Goal: Communication & Community: Answer question/provide support

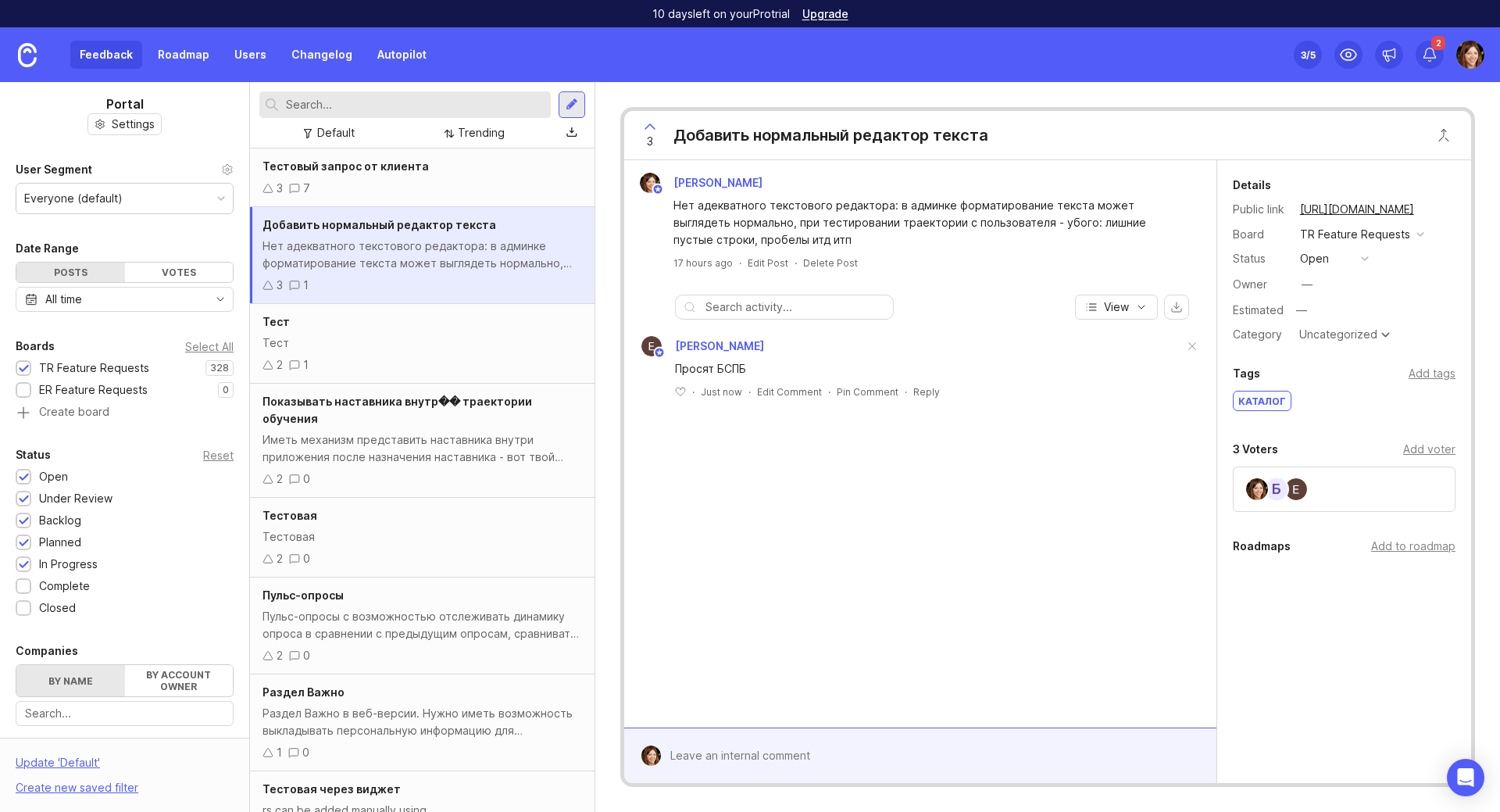
drag, startPoint x: 1465, startPoint y: 777, endPoint x: 1229, endPoint y: 726, distance: 241.4
click at [1458, 777] on icon "Open Intercom Messenger" at bounding box center [1466, 777] width 19 height 19
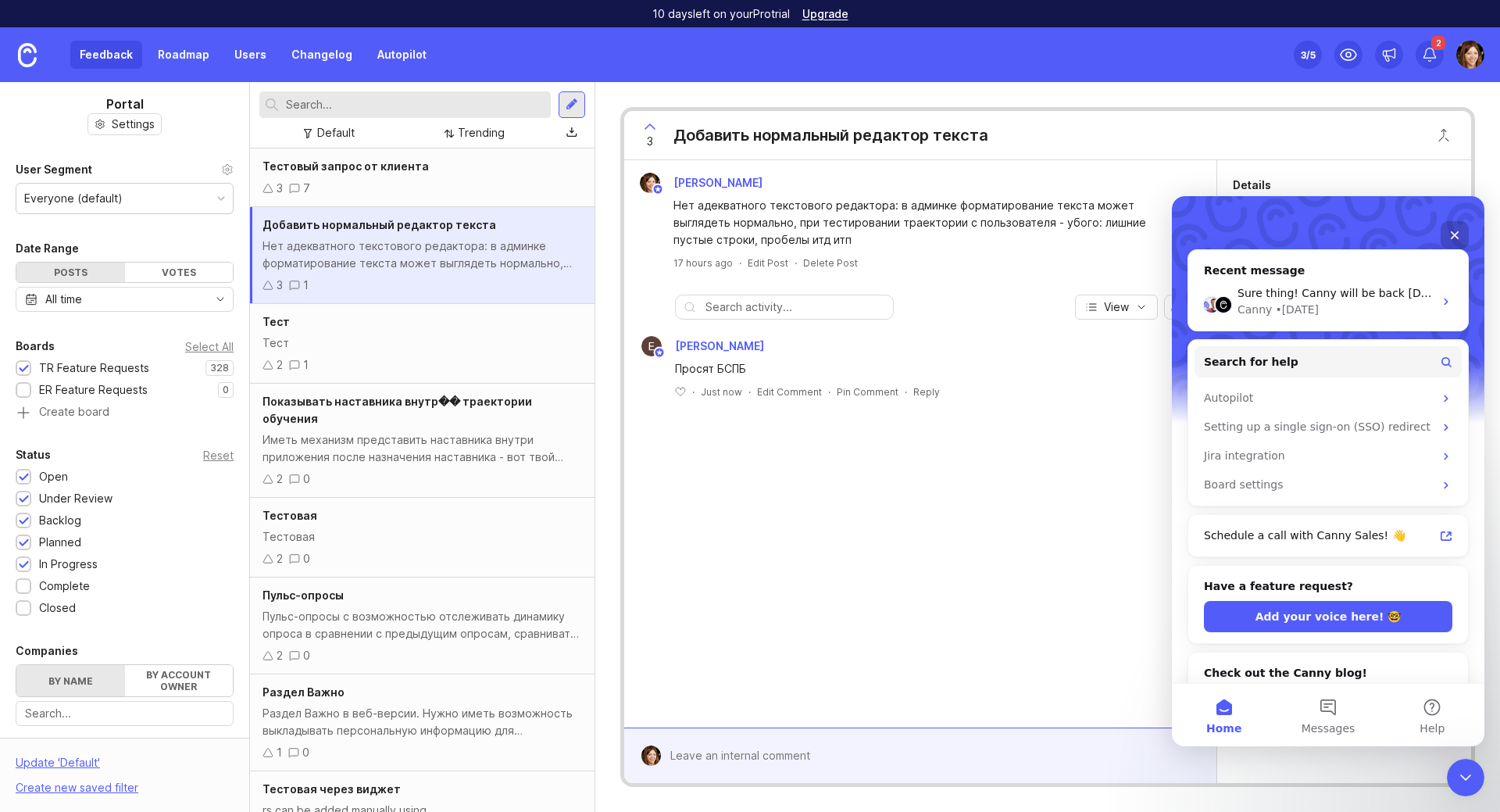
scroll to position [156, 0]
click at [1358, 288] on span "Sure thing! Canny will be back [DATE]." at bounding box center [1343, 294] width 211 height 13
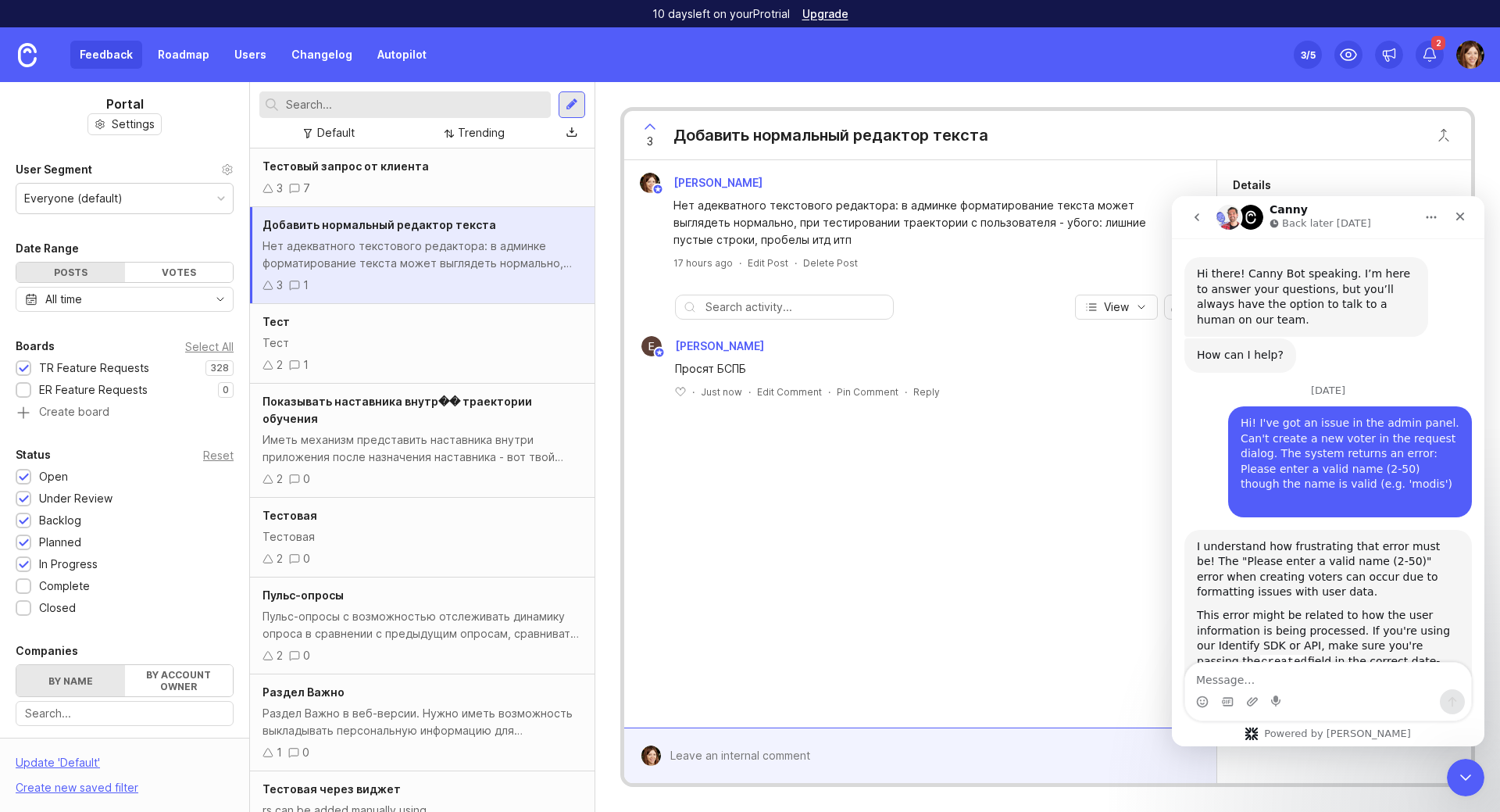
scroll to position [1357, 0]
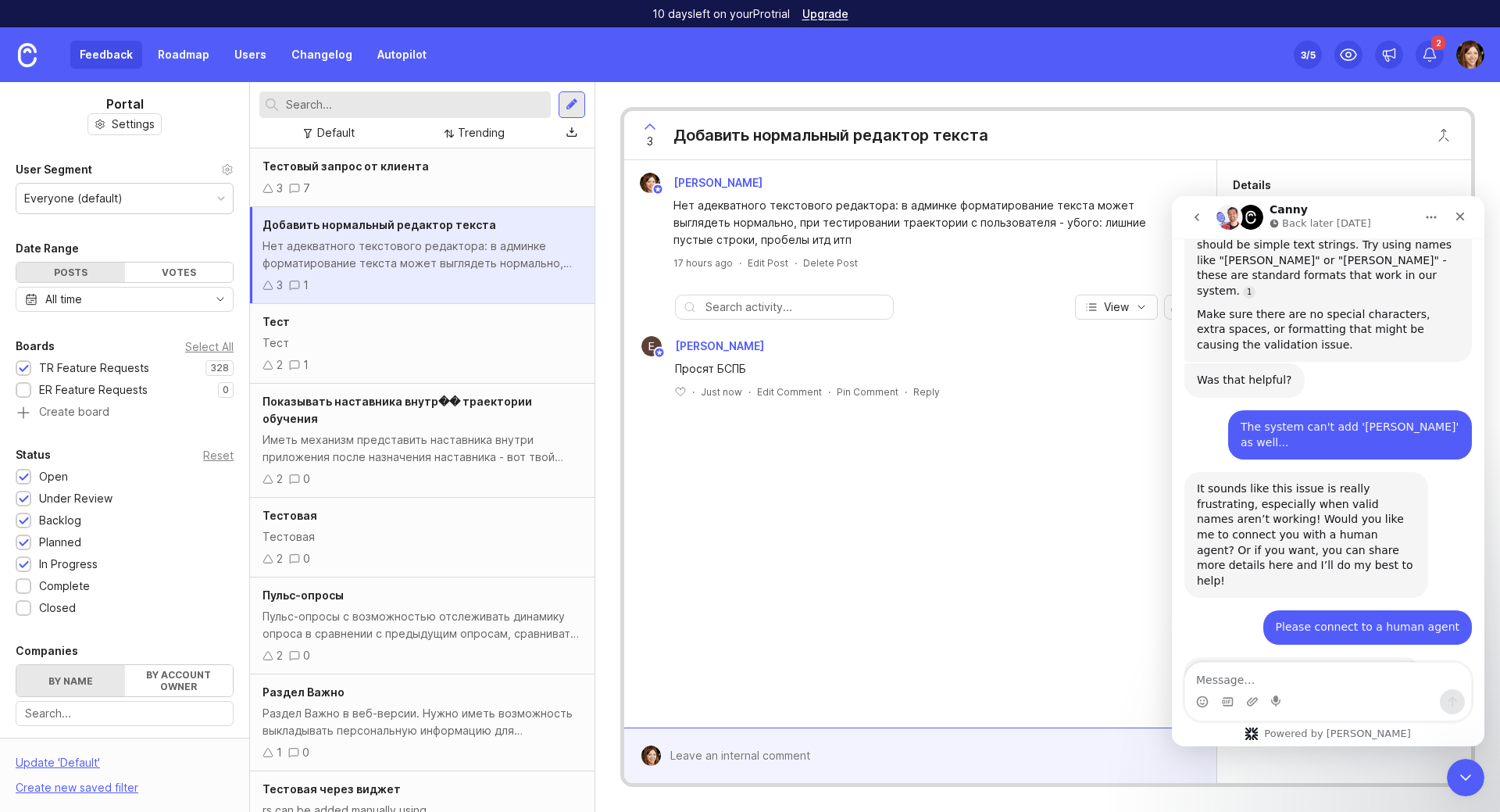
drag, startPoint x: 1308, startPoint y: 639, endPoint x: 1368, endPoint y: 638, distance: 59.4
click at [1368, 739] on div "Waiting for a teammate" at bounding box center [1328, 745] width 281 height 13
drag, startPoint x: 1318, startPoint y: 571, endPoint x: 1415, endPoint y: 571, distance: 96.9
click at [1415, 657] on div "Sure thing! Canny will be back [DATE]. Canny Bot • [DATE]" at bounding box center [1303, 674] width 236 height 34
click at [1062, 570] on div "[PERSON_NAME] Нет адекватного текстового редактора: в админке форматирование те…" at bounding box center [920, 443] width 592 height 567
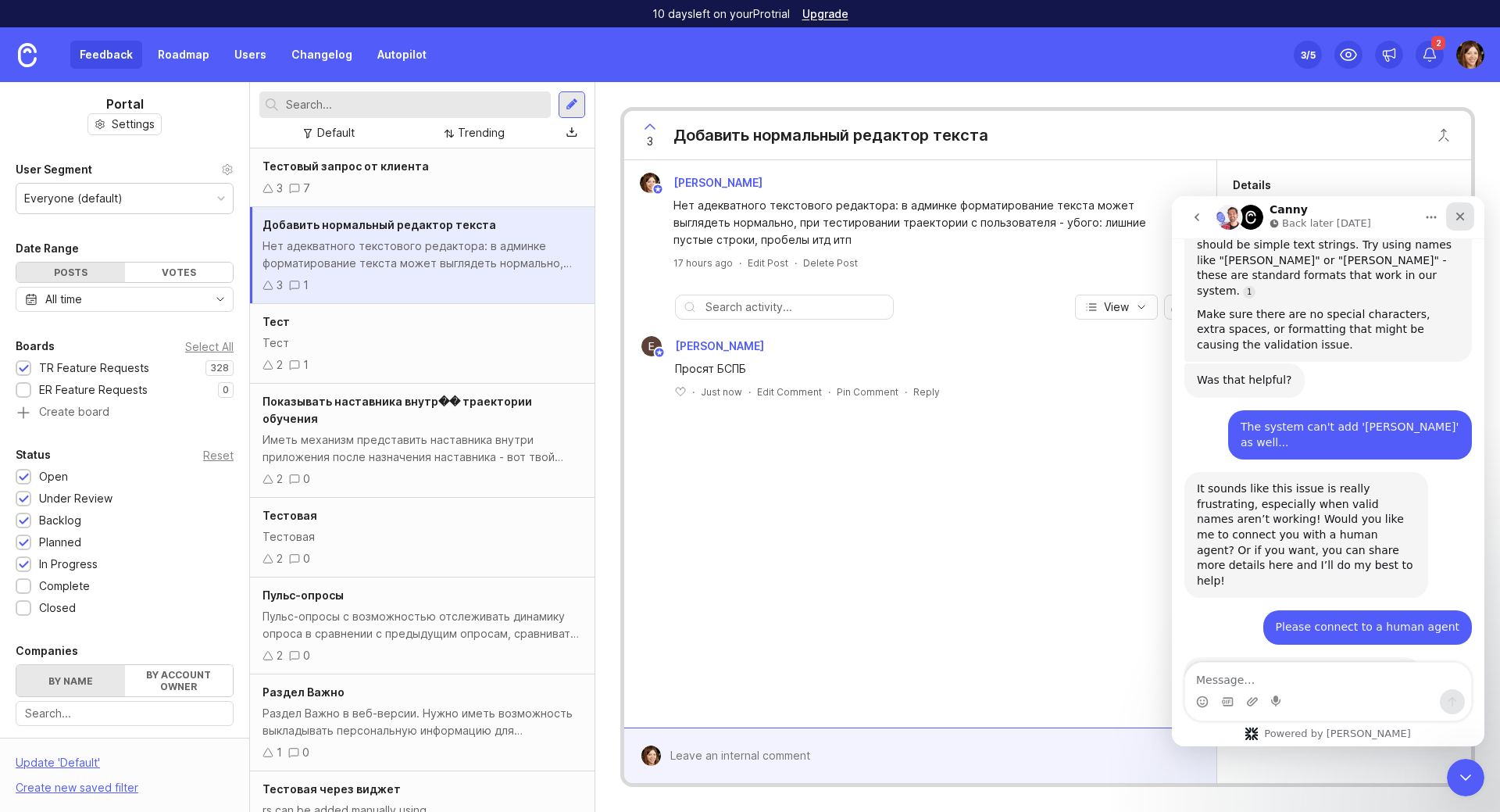
click at [1465, 212] on icon "Close" at bounding box center [1460, 216] width 13 height 13
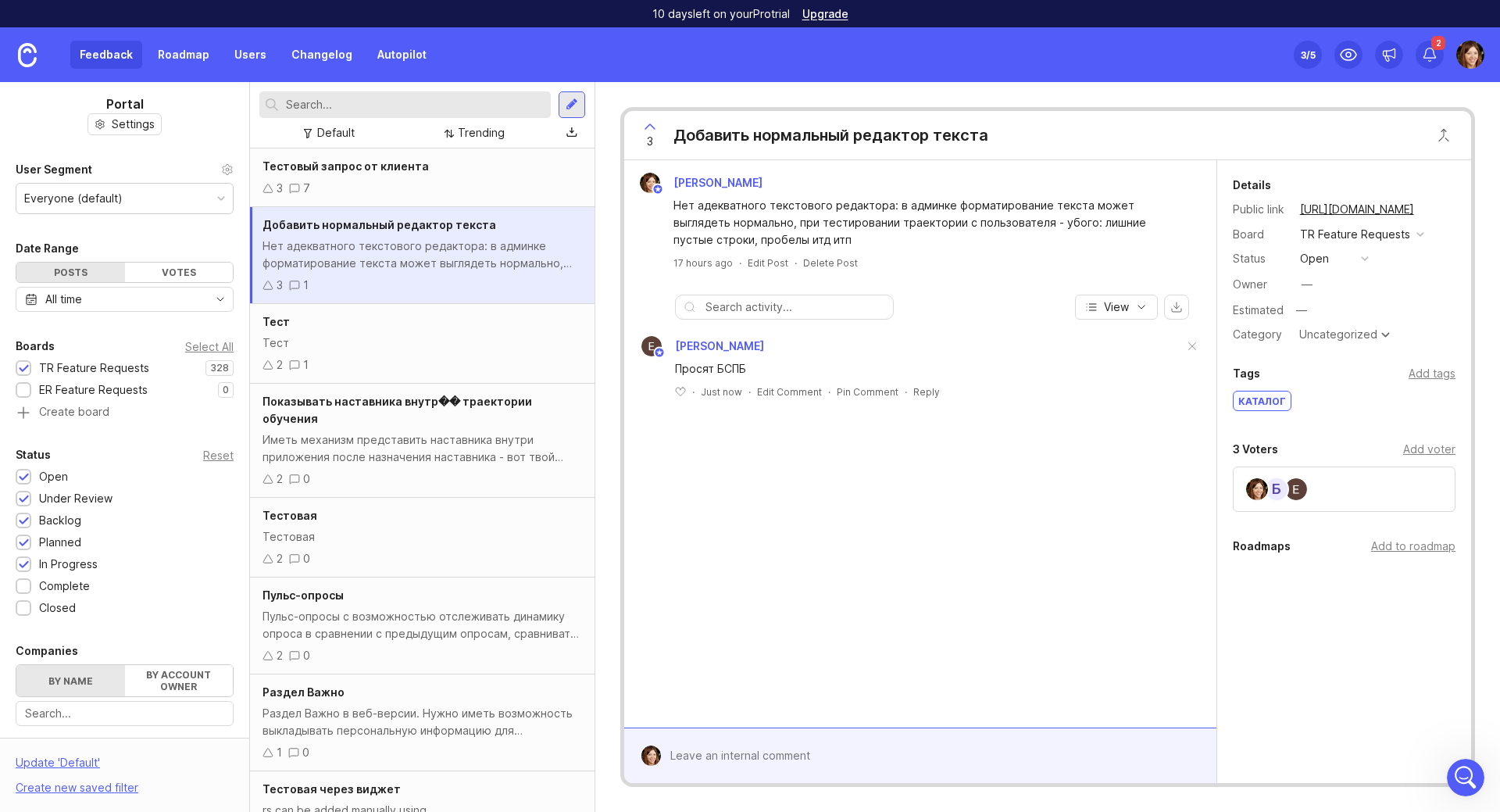
click at [1346, 493] on div "Б" at bounding box center [1344, 489] width 223 height 45
click at [1443, 449] on div "Add voter" at bounding box center [1430, 449] width 52 height 17
click at [1277, 486] on input "text" at bounding box center [1344, 482] width 202 height 17
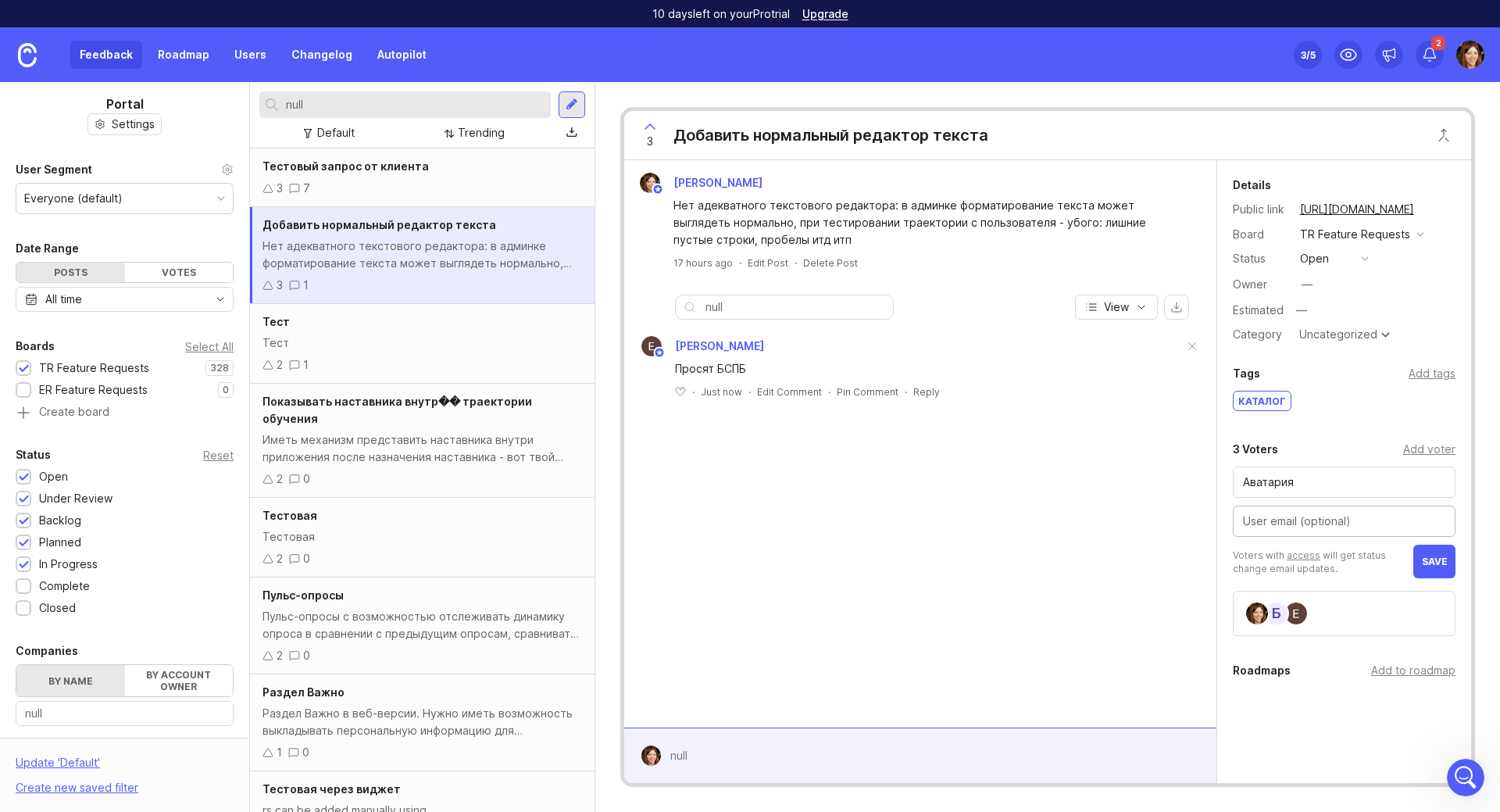
drag, startPoint x: 1431, startPoint y: 562, endPoint x: 1413, endPoint y: 566, distance: 18.4
click at [1430, 562] on span "save" at bounding box center [1435, 562] width 26 height 12
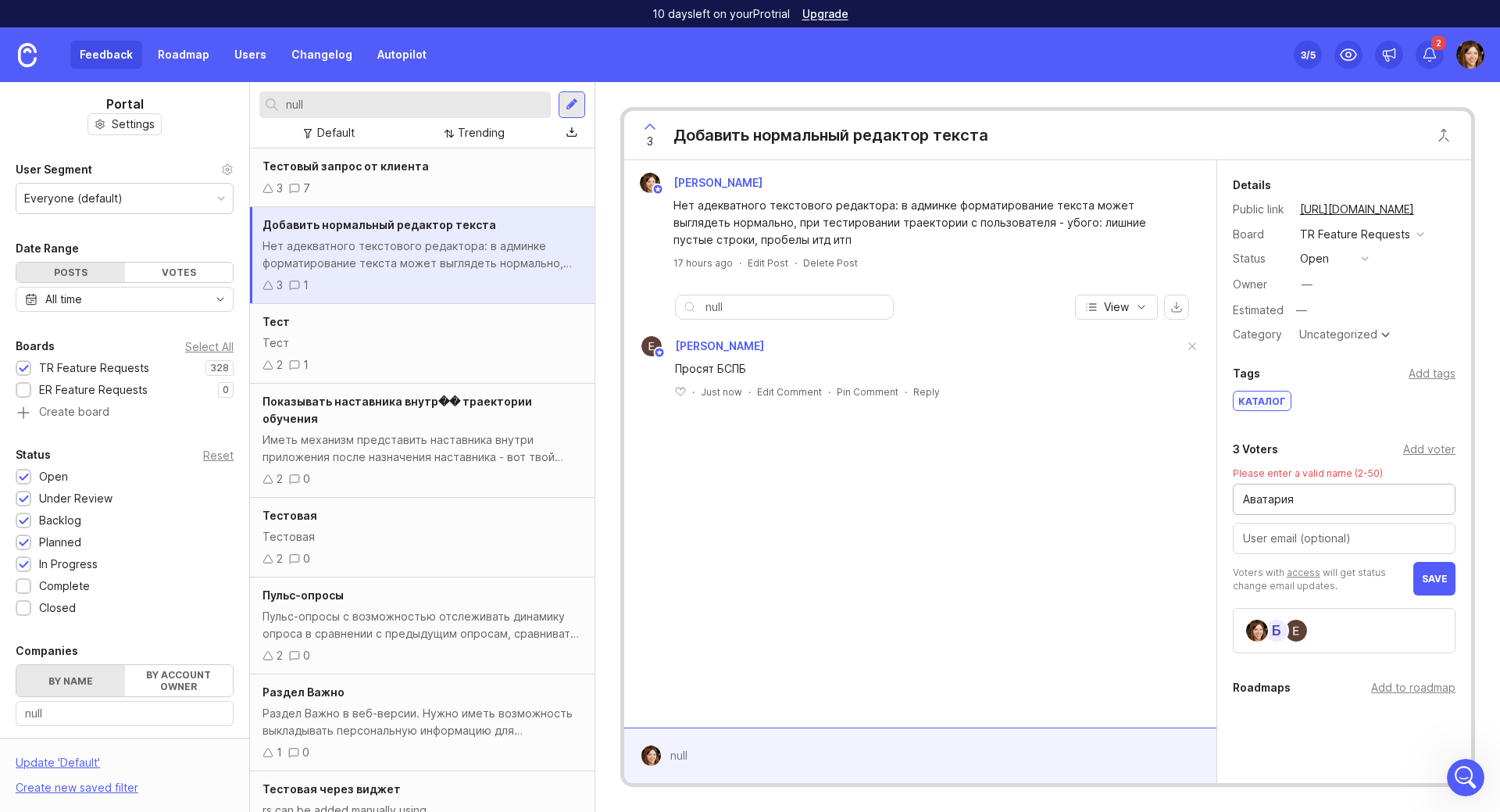
drag, startPoint x: 1300, startPoint y: 494, endPoint x: 1045, endPoint y: 506, distance: 255.8
click at [1045, 506] on div "[PERSON_NAME] Нет адекватного текстового редактора: в админке форматирование те…" at bounding box center [1047, 471] width 847 height 623
type input "Avataria"
click at [1426, 576] on span "save" at bounding box center [1435, 579] width 26 height 12
click at [1425, 580] on span "save" at bounding box center [1435, 579] width 26 height 12
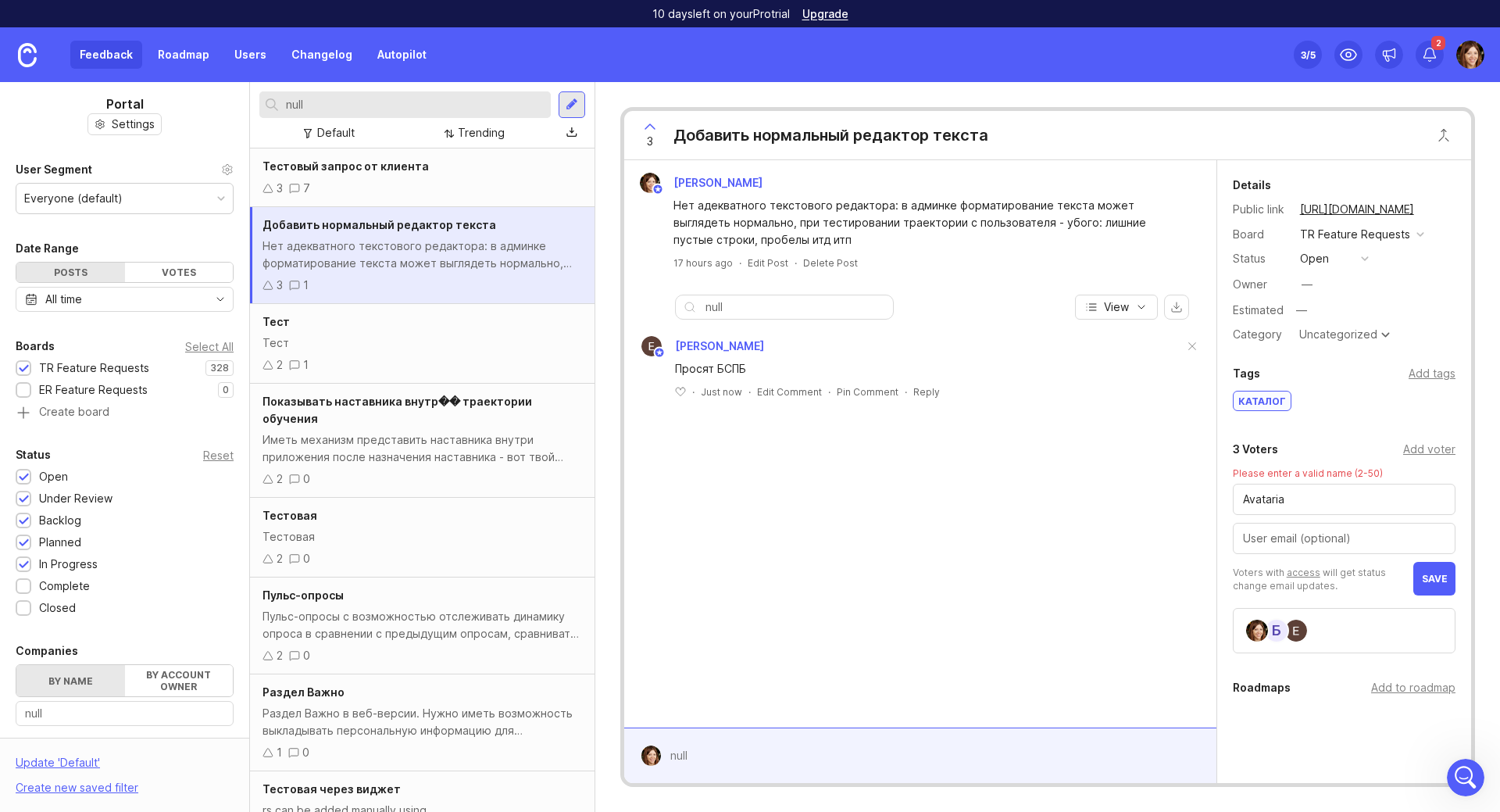
click at [1425, 580] on span "save" at bounding box center [1435, 579] width 26 height 12
click at [1422, 578] on span "save" at bounding box center [1435, 579] width 26 height 12
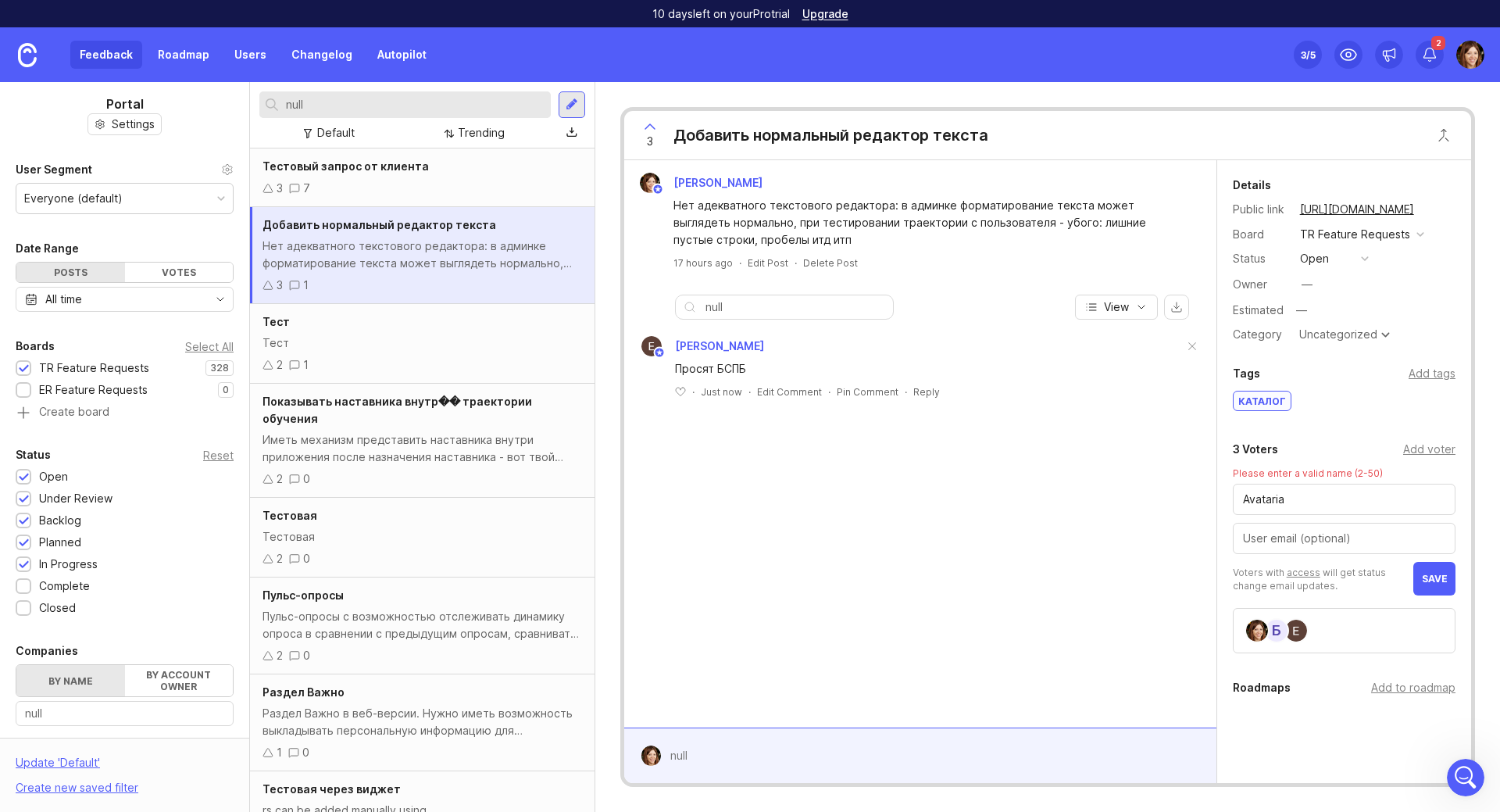
click at [1422, 578] on span "save" at bounding box center [1435, 579] width 26 height 12
drag, startPoint x: 1418, startPoint y: 578, endPoint x: 1188, endPoint y: 555, distance: 230.9
click at [1422, 578] on span "save" at bounding box center [1435, 579] width 26 height 12
drag, startPoint x: 1096, startPoint y: 538, endPoint x: 1060, endPoint y: 523, distance: 38.9
click at [1078, 528] on div "[PERSON_NAME] Нет адекватного текстового редактора: в админке форматирование те…" at bounding box center [920, 443] width 592 height 567
